Goal: Task Accomplishment & Management: Manage account settings

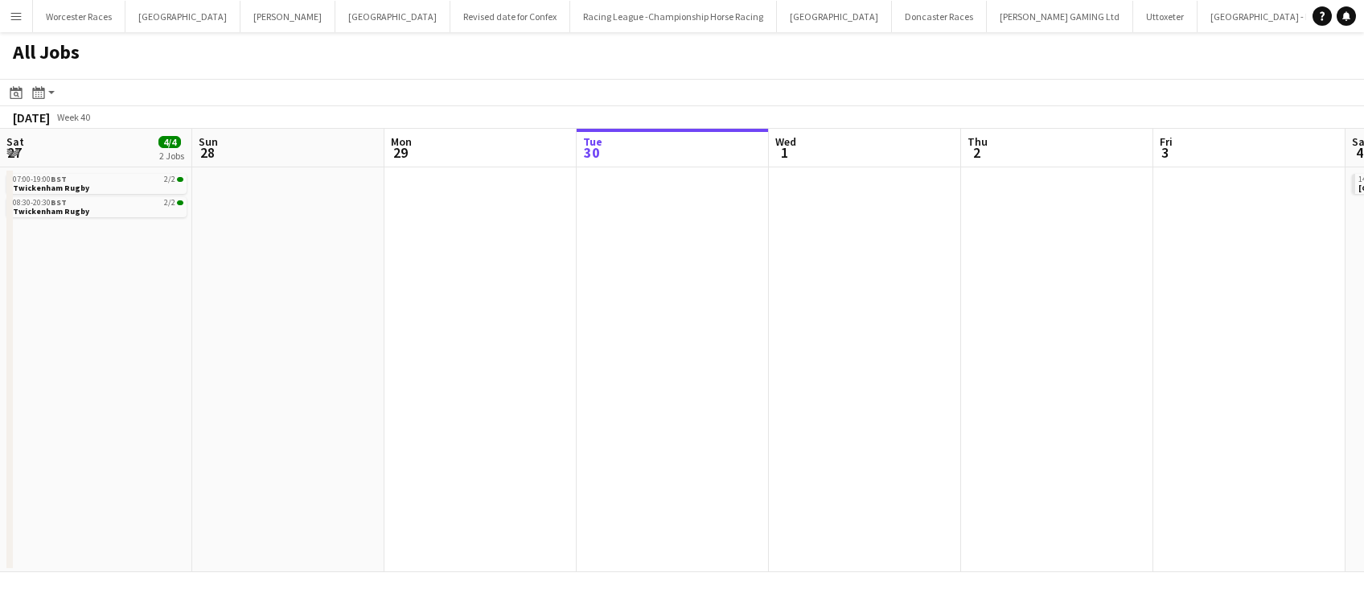
scroll to position [0, 384]
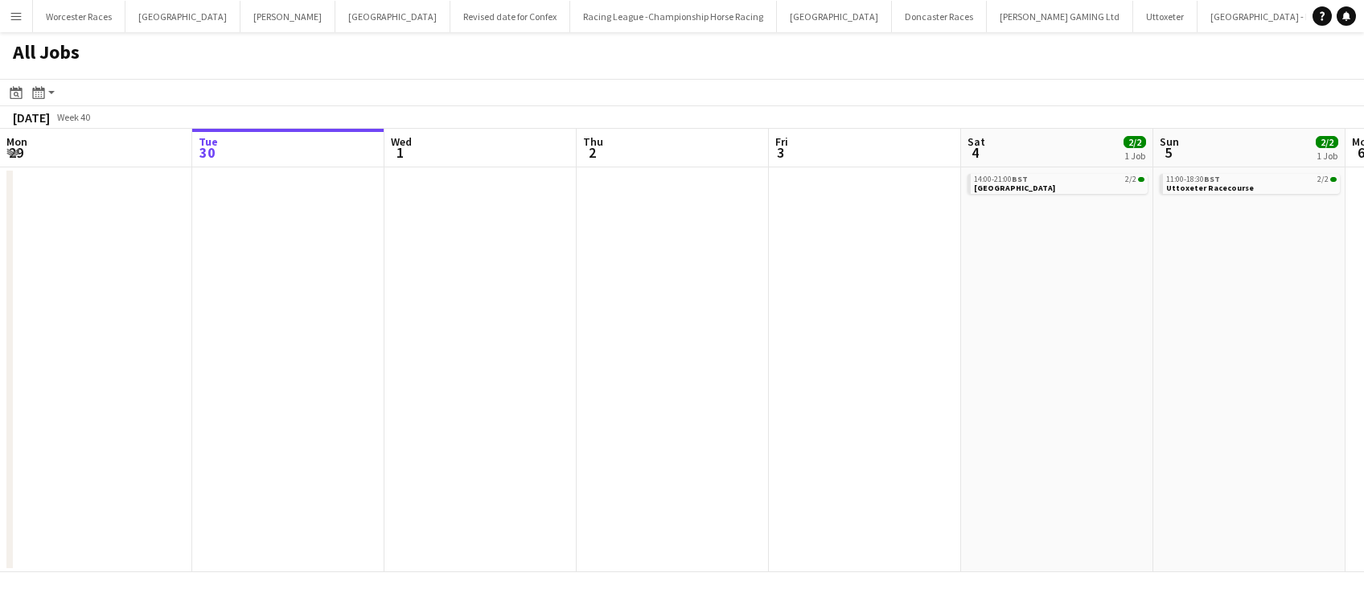
click at [16, 15] on app-icon "Menu" at bounding box center [16, 16] width 13 height 13
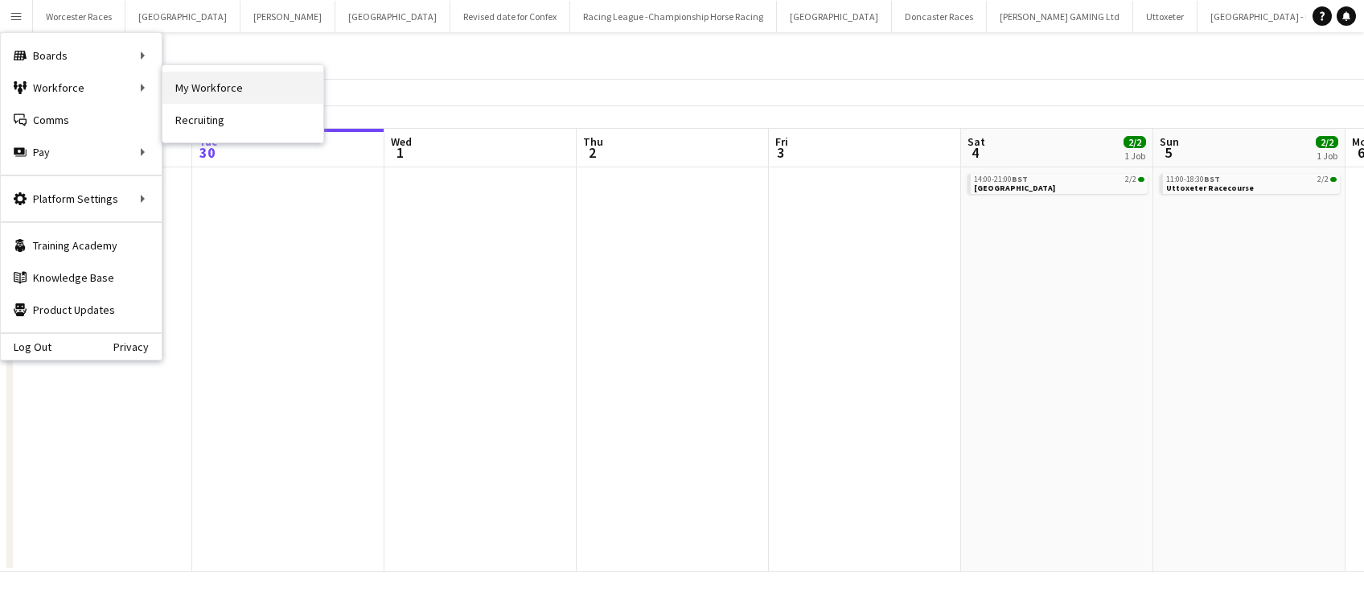
click at [195, 89] on link "My Workforce" at bounding box center [242, 88] width 161 height 32
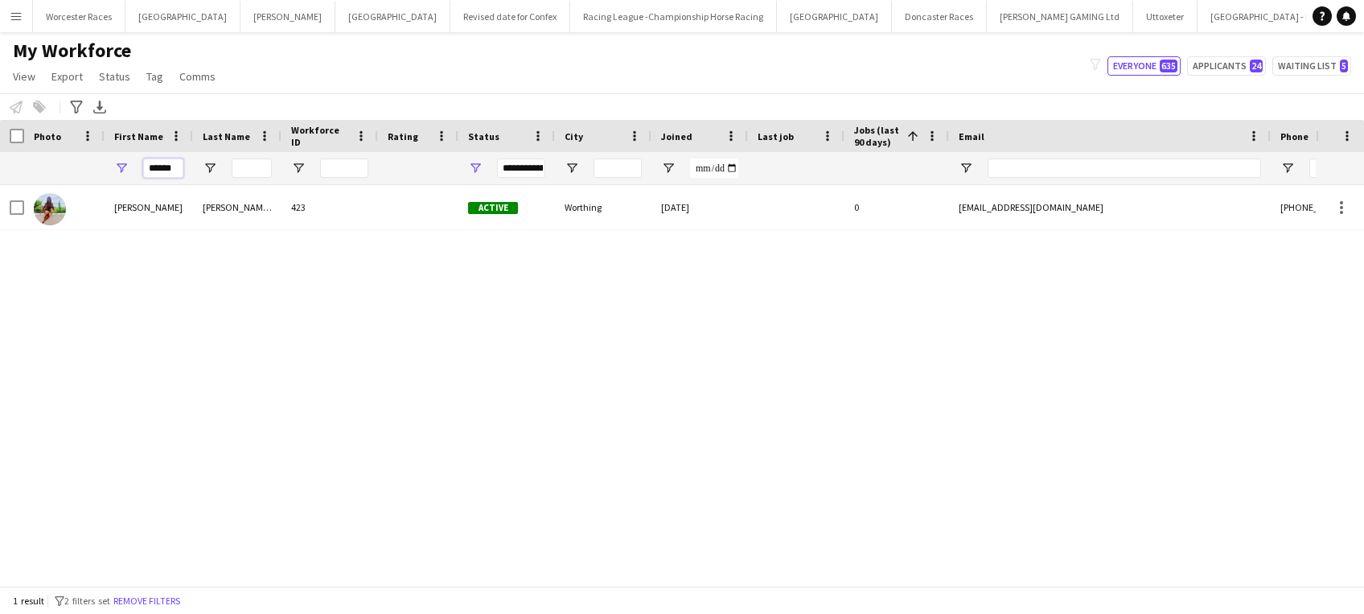
click at [180, 162] on input "******" at bounding box center [163, 167] width 40 height 19
type input "*"
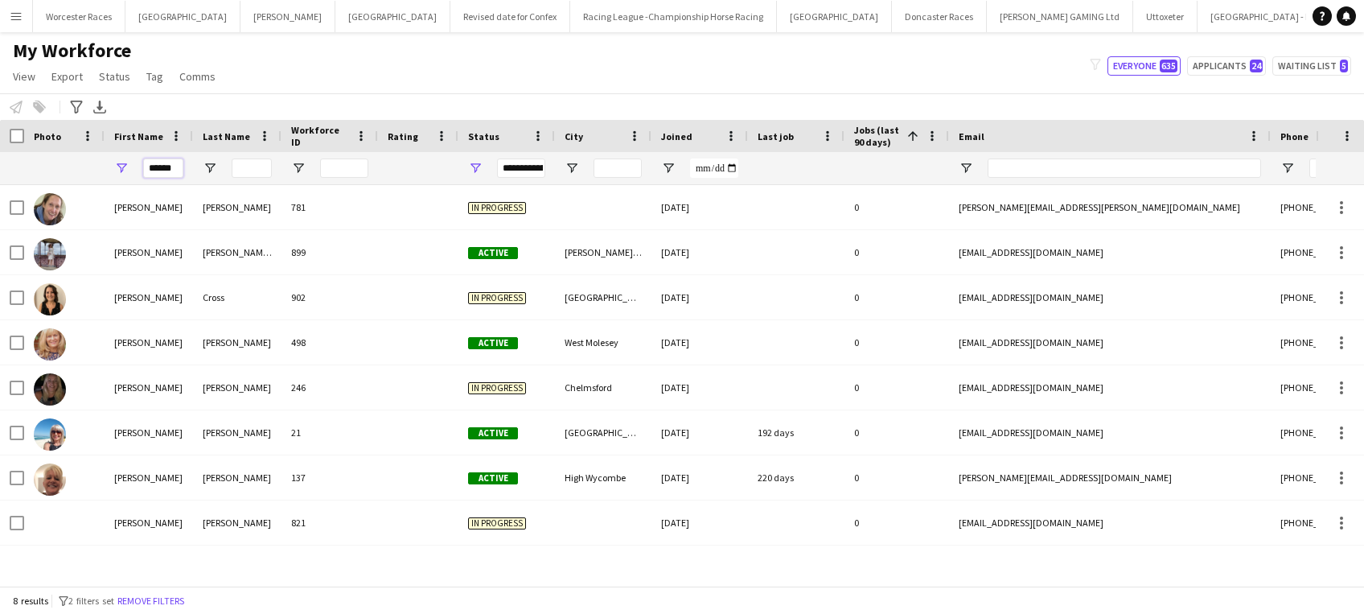
type input "******"
click at [337, 88] on div "My Workforce View Views Default view New view Update view Delete view Edit name…" at bounding box center [682, 66] width 1364 height 55
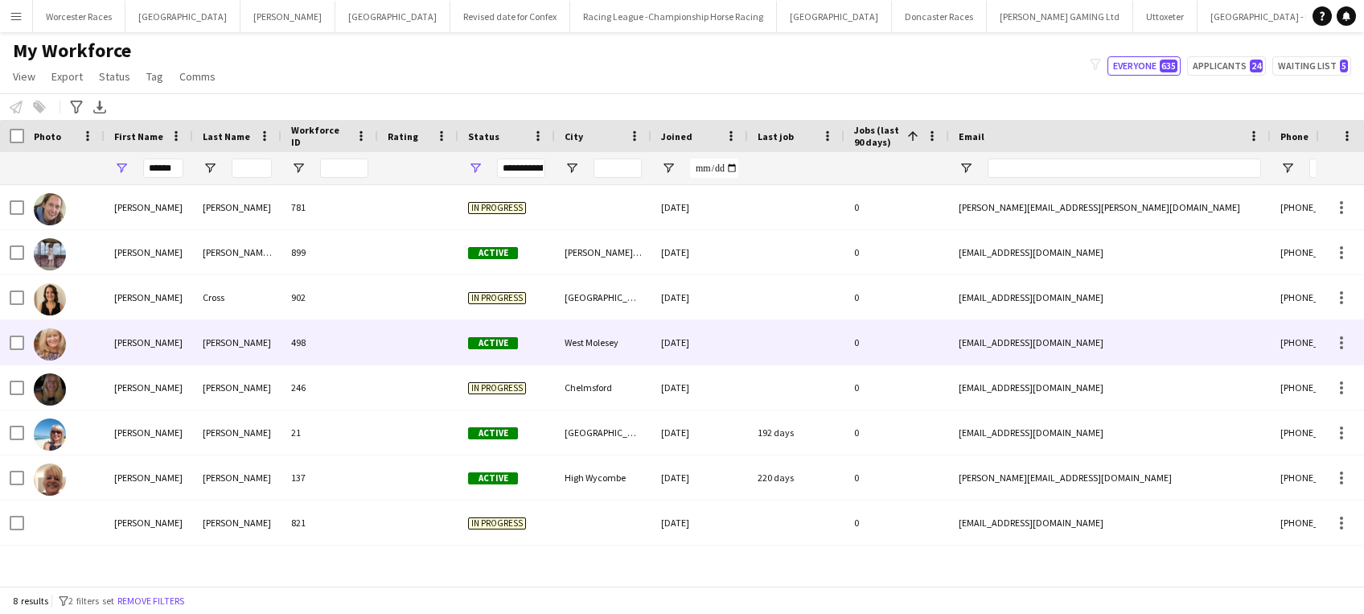
click at [375, 342] on div "498" at bounding box center [329, 342] width 96 height 44
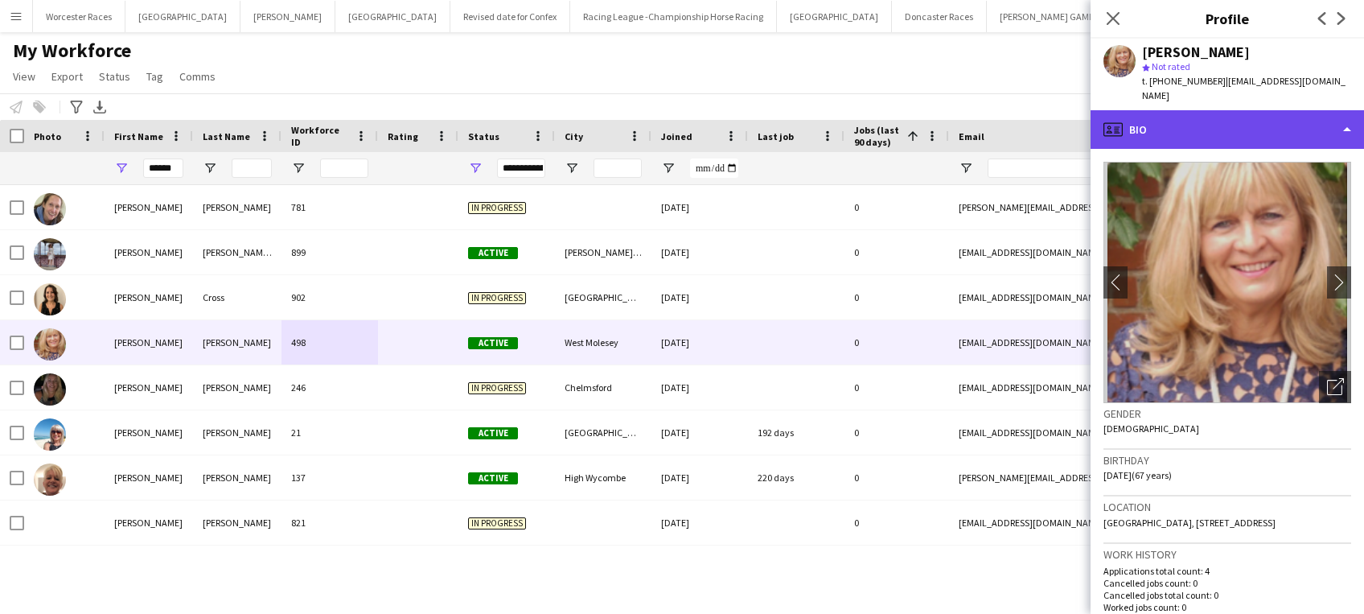
click at [1305, 116] on div "profile Bio" at bounding box center [1226, 129] width 273 height 39
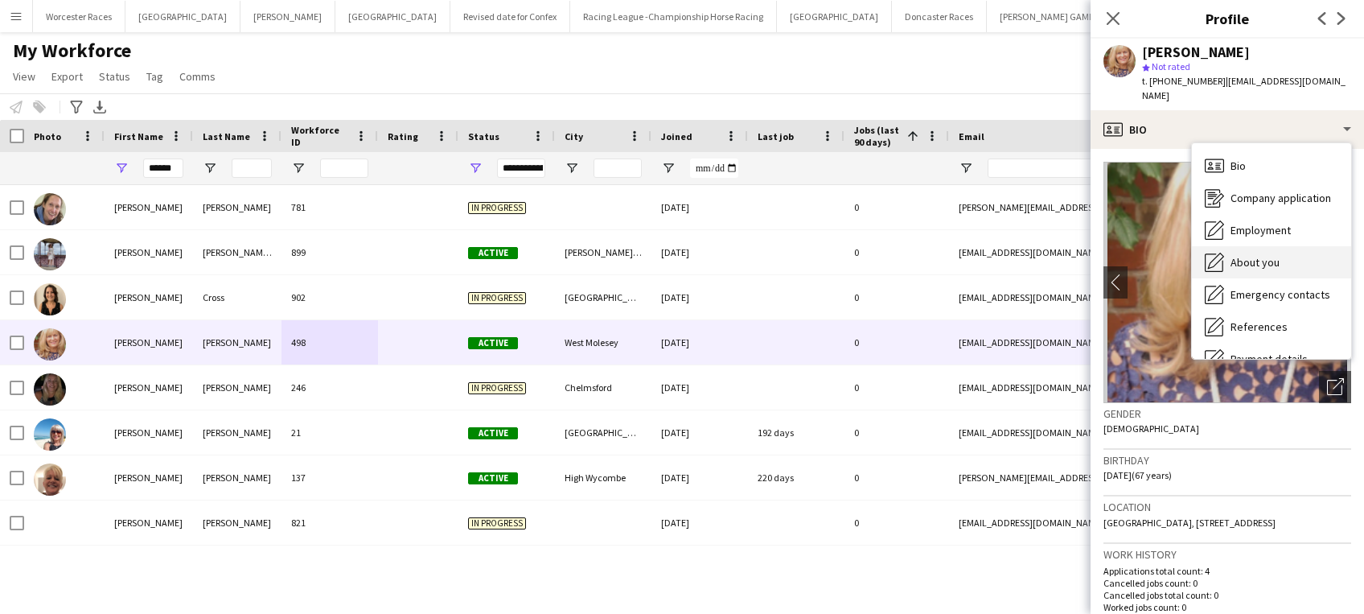
click at [1288, 246] on div "About you About you" at bounding box center [1271, 262] width 159 height 32
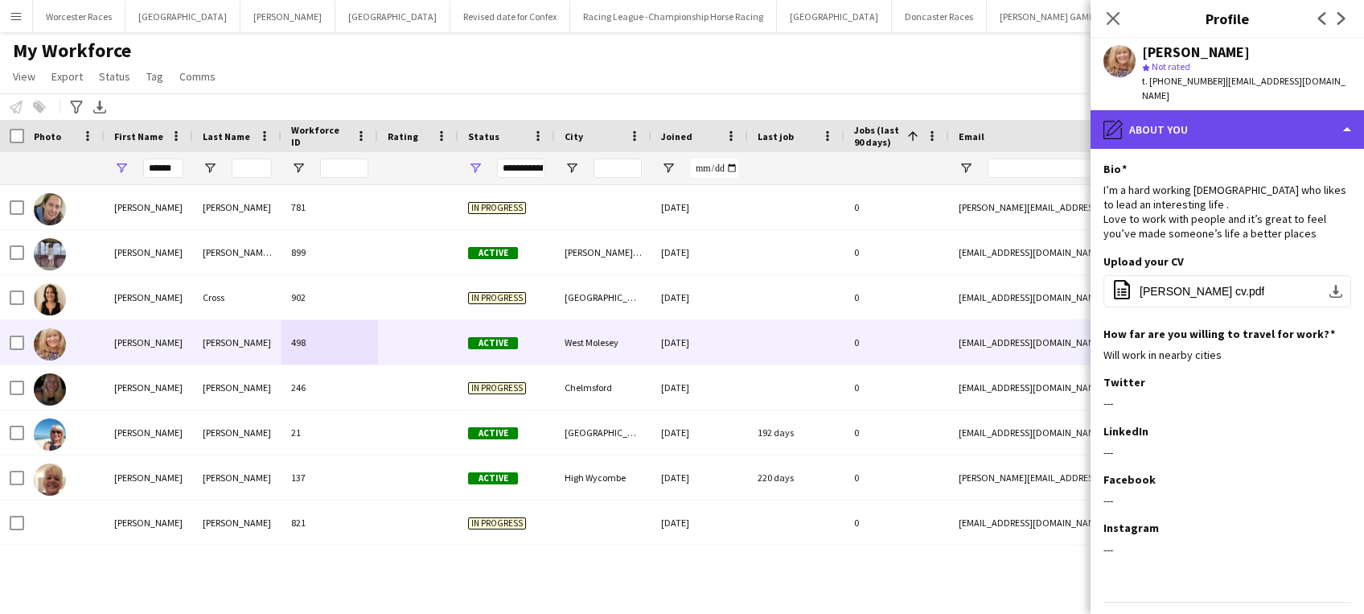
click at [1331, 110] on div "pencil4 About you" at bounding box center [1226, 129] width 273 height 39
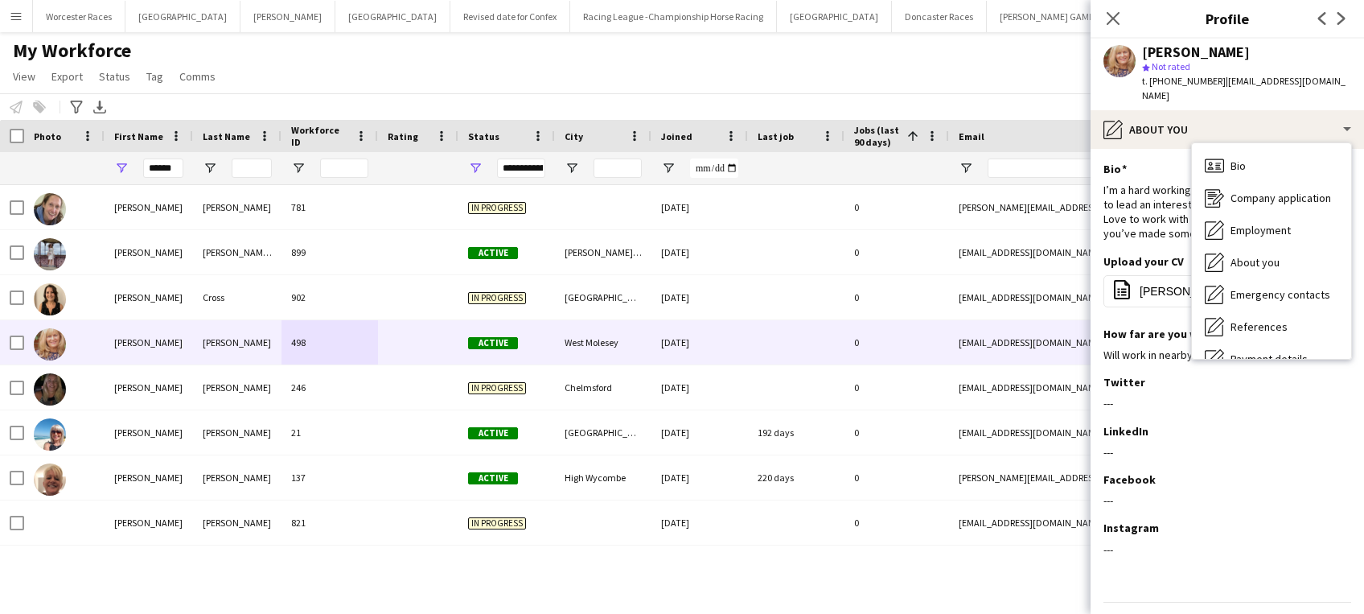
click at [1005, 75] on div "My Workforce View Views Default view New view Update view Delete view Edit name…" at bounding box center [682, 66] width 1364 height 55
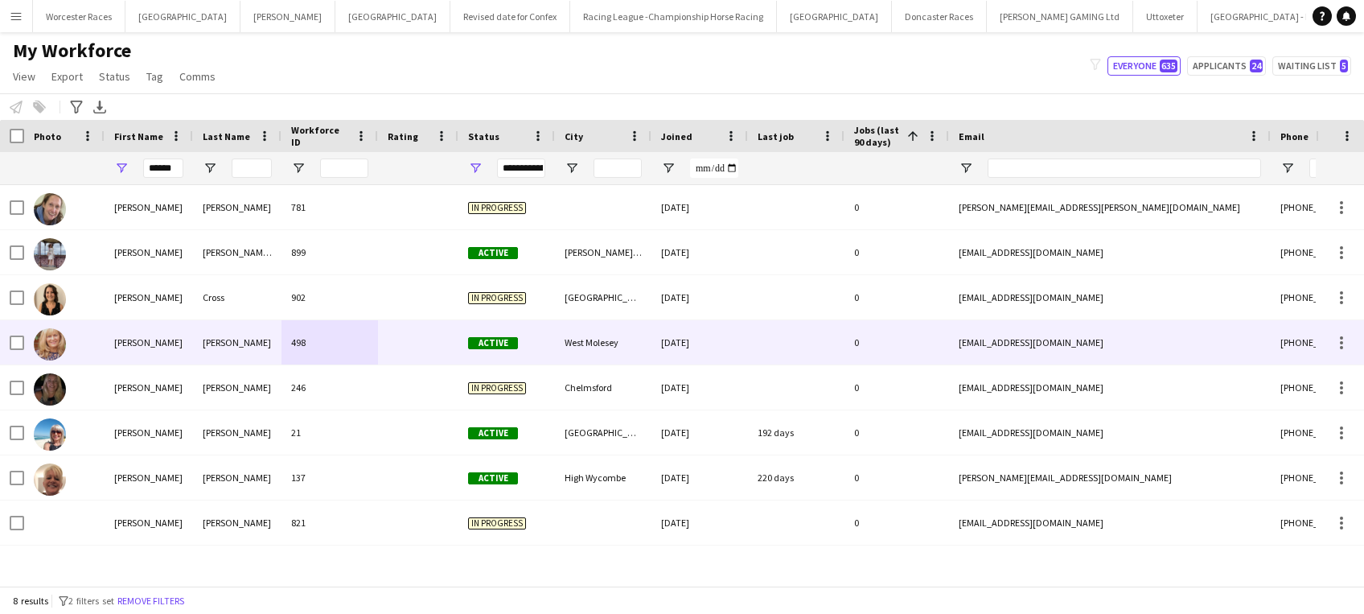
click at [589, 338] on div "West Molesey" at bounding box center [603, 342] width 96 height 44
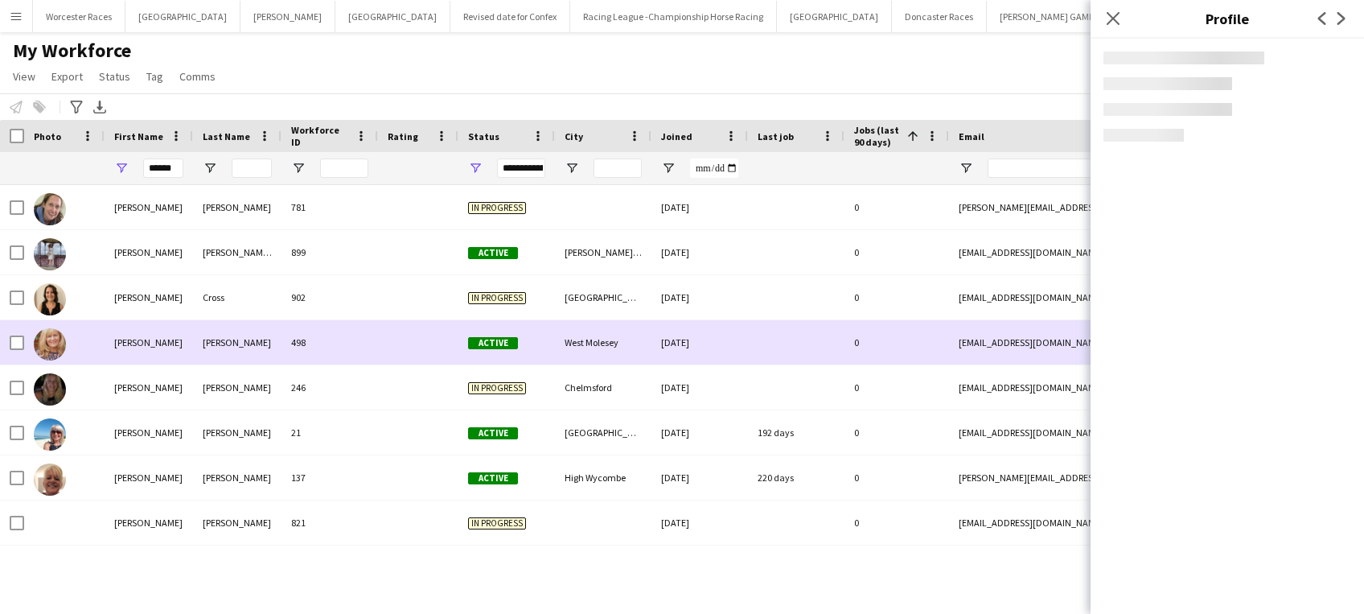
click at [589, 338] on div "West Molesey" at bounding box center [603, 342] width 96 height 44
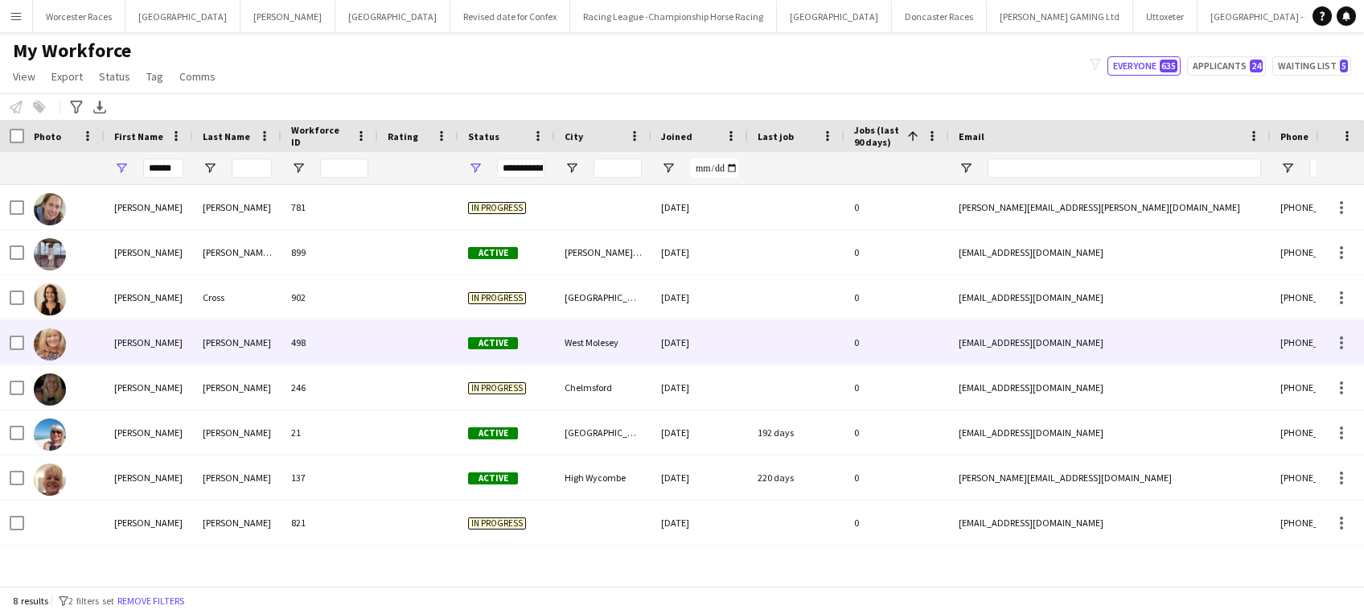
click at [589, 338] on div "West Molesey" at bounding box center [603, 342] width 96 height 44
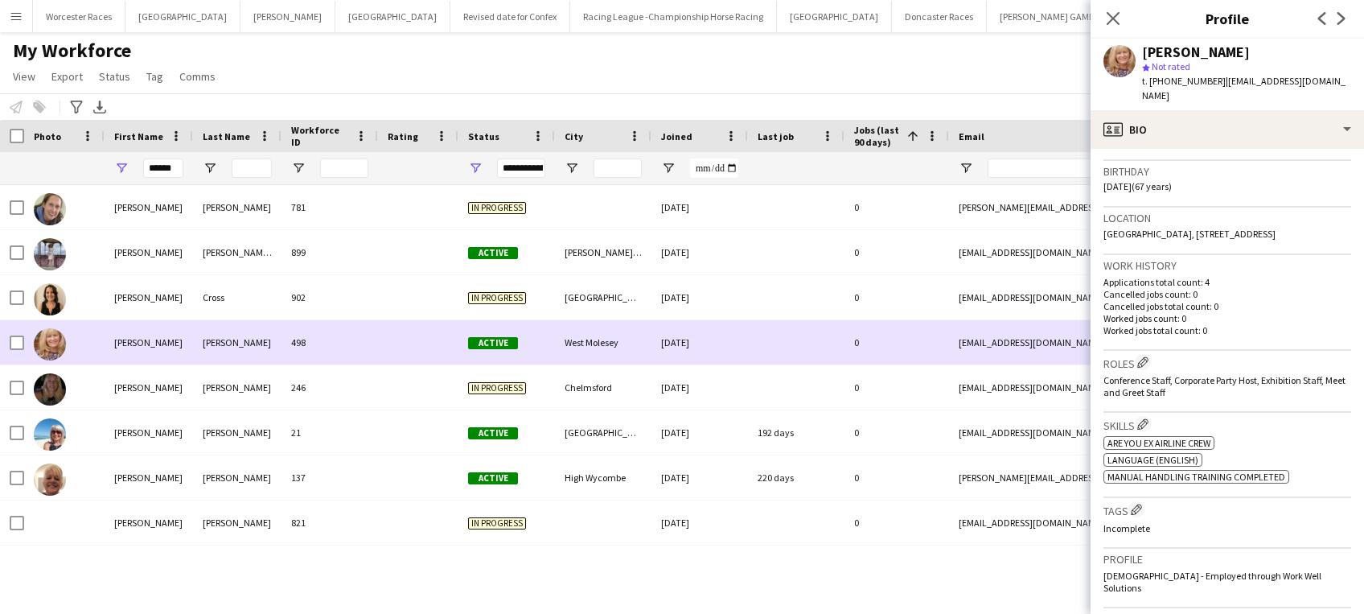
scroll to position [294, 0]
